Goal: Task Accomplishment & Management: Manage account settings

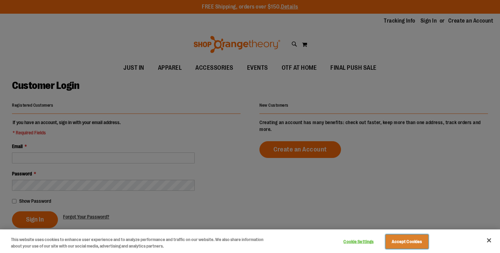
click at [403, 242] on button "Accept Cookies" at bounding box center [406, 242] width 43 height 14
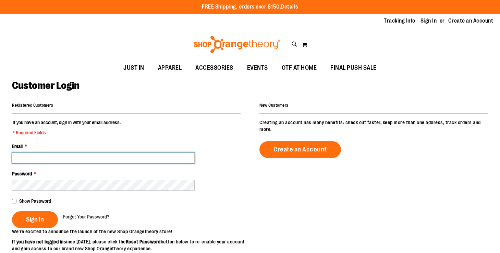
click at [71, 159] on input "Email *" at bounding box center [103, 158] width 183 height 11
type input "**********"
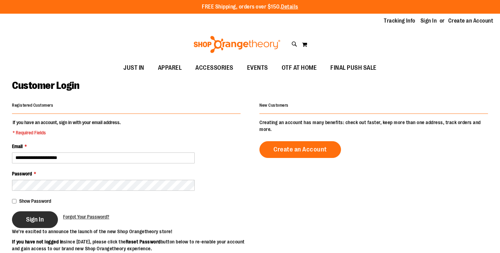
click at [37, 216] on span "Sign In" at bounding box center [35, 220] width 18 height 8
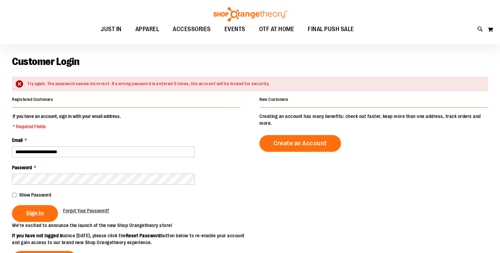
scroll to position [33, 0]
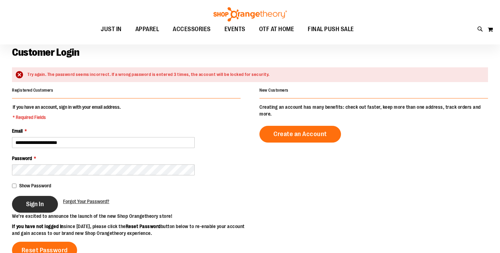
click at [35, 204] on span "Sign In" at bounding box center [35, 205] width 18 height 8
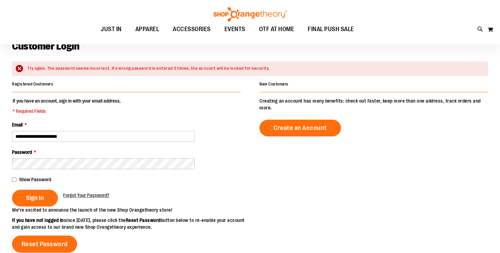
scroll to position [32, 0]
